Goal: Task Accomplishment & Management: Complete application form

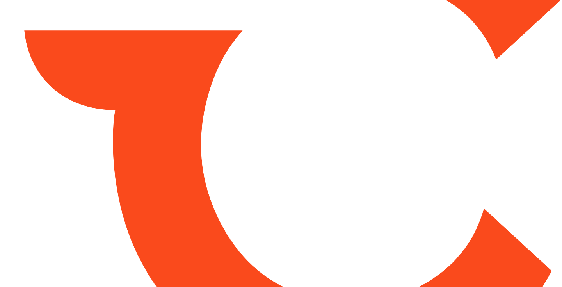
type input "*******"
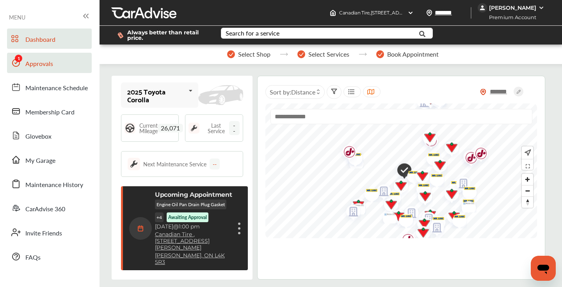
click at [38, 67] on span "Approvals" at bounding box center [39, 64] width 28 height 10
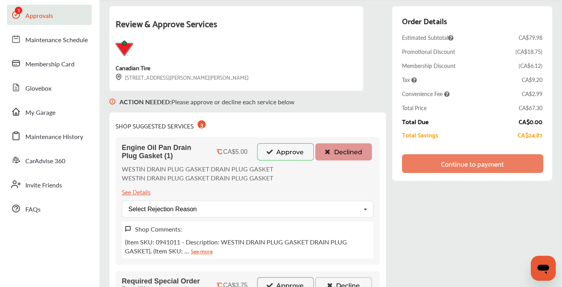
scroll to position [73, 0]
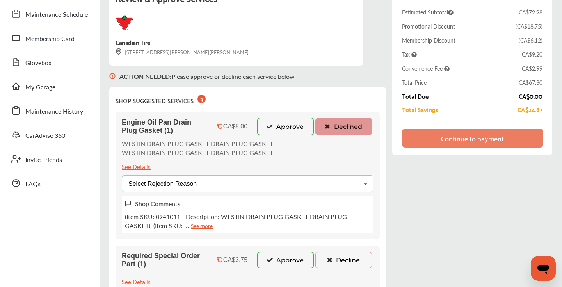
click at [295, 183] on div "Select Rejection Reason Price Not Required More Info Needed Other" at bounding box center [248, 183] width 252 height 17
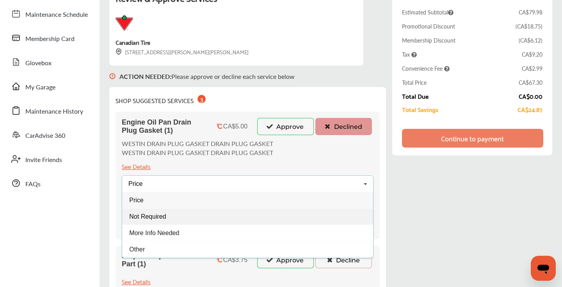
click at [210, 214] on div "Not Required" at bounding box center [247, 216] width 251 height 16
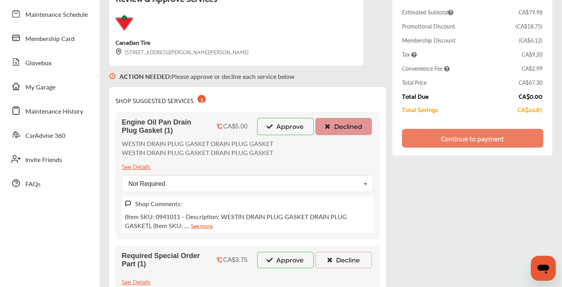
click at [340, 260] on button "Decline" at bounding box center [343, 260] width 57 height 16
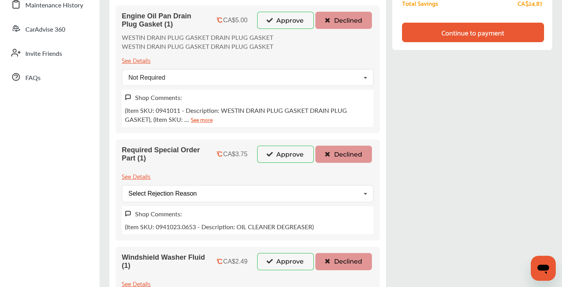
scroll to position [199, 0]
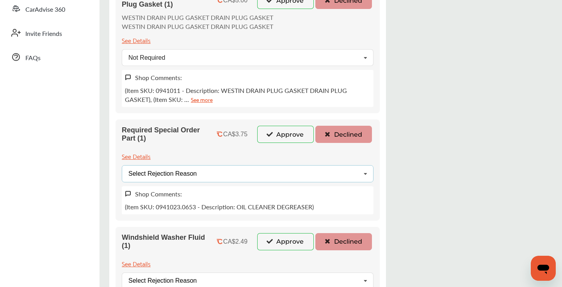
click at [278, 171] on div "Select Rejection Reason Price Not Required More Info Needed Other" at bounding box center [248, 173] width 252 height 17
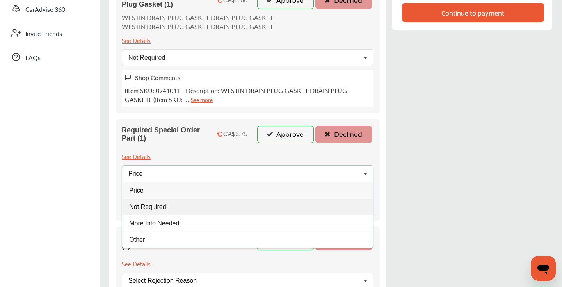
click at [236, 206] on div "Not Required" at bounding box center [247, 206] width 251 height 16
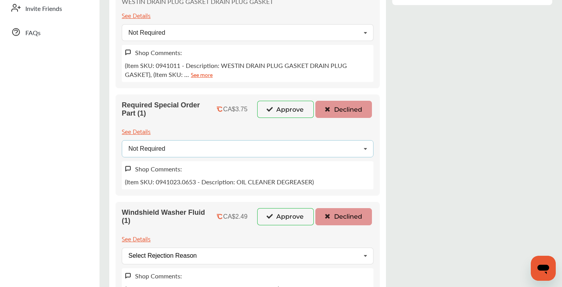
scroll to position [248, 0]
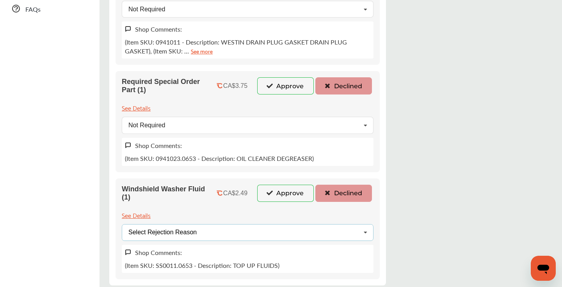
click at [317, 232] on div "Select Rejection Reason Price Not Required More Info Needed Other" at bounding box center [248, 232] width 252 height 17
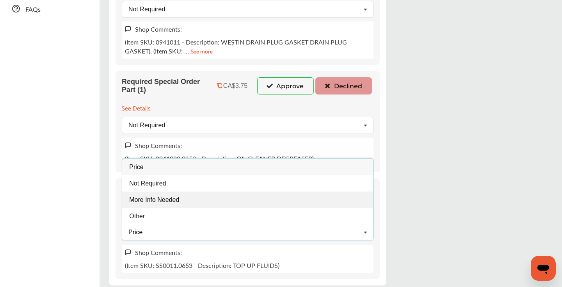
click at [201, 200] on div "More Info Needed" at bounding box center [247, 199] width 251 height 16
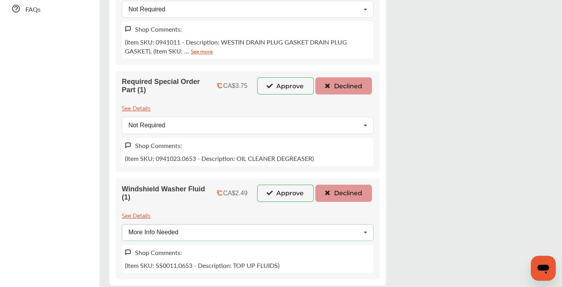
click at [234, 229] on div "More Info Needed Price Not Required More Info Needed Other" at bounding box center [248, 232] width 252 height 17
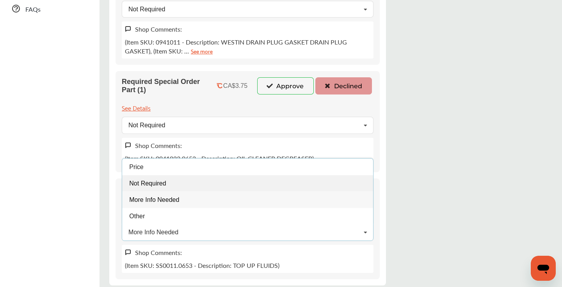
click at [188, 184] on div "Not Required" at bounding box center [247, 183] width 251 height 16
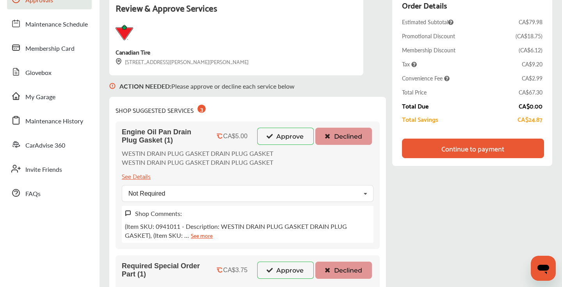
scroll to position [0, 0]
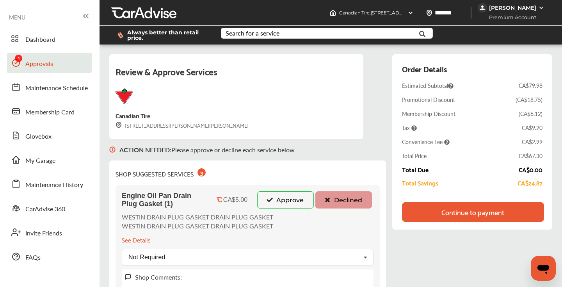
click at [466, 217] on div "Continue to payment" at bounding box center [473, 212] width 142 height 20
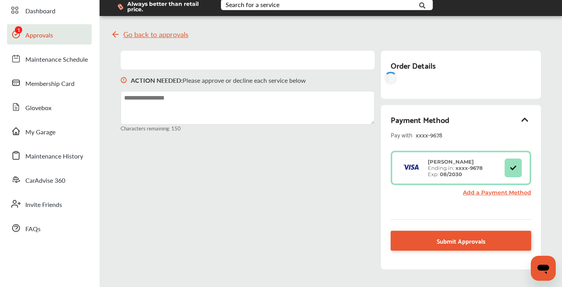
scroll to position [55, 0]
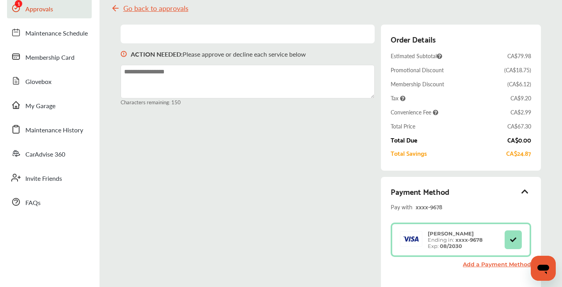
click at [456, 219] on div "Payment Method Pay with xxxx- 9678 [PERSON_NAME] Ending in: xxxx- 9678 Exp: 08/…" at bounding box center [460, 232] width 140 height 96
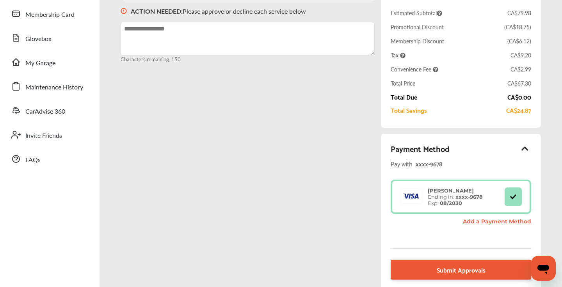
scroll to position [170, 0]
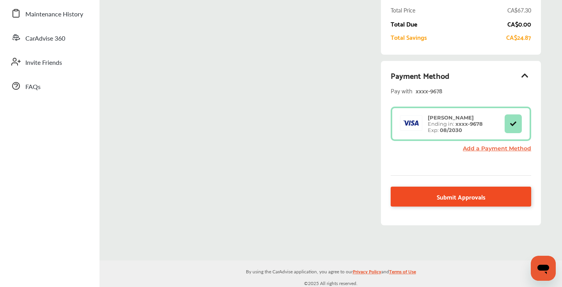
click at [451, 193] on span "Submit Approvals" at bounding box center [460, 196] width 49 height 11
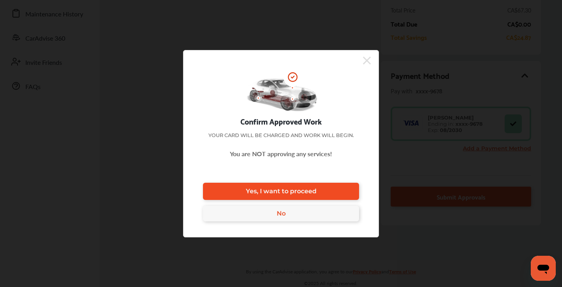
click at [336, 189] on link "Yes, I want to proceed" at bounding box center [281, 191] width 156 height 17
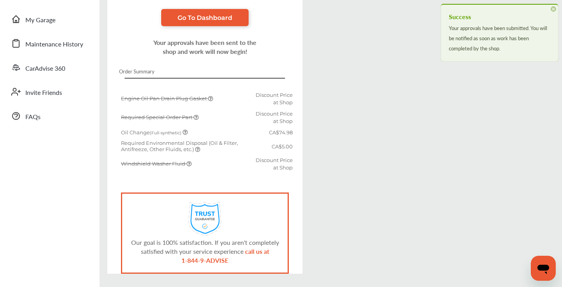
scroll to position [168, 0]
